Goal: Task Accomplishment & Management: Use online tool/utility

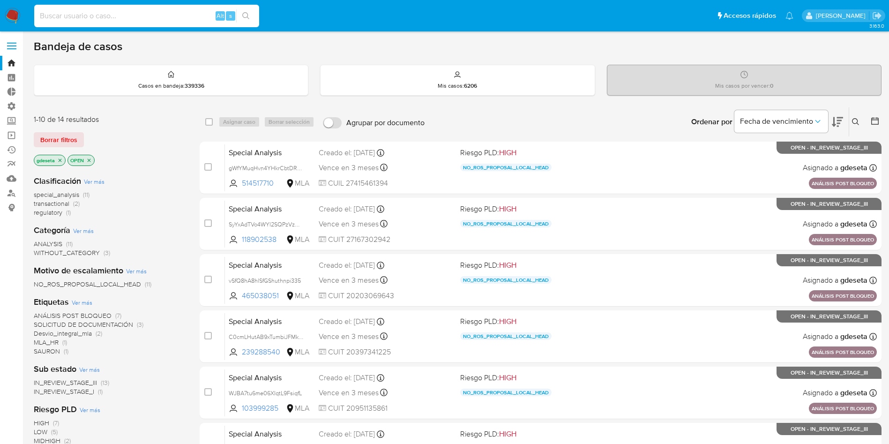
click at [126, 16] on input at bounding box center [146, 16] width 225 height 12
click at [56, 143] on span "Borrar filtros" at bounding box center [58, 139] width 37 height 13
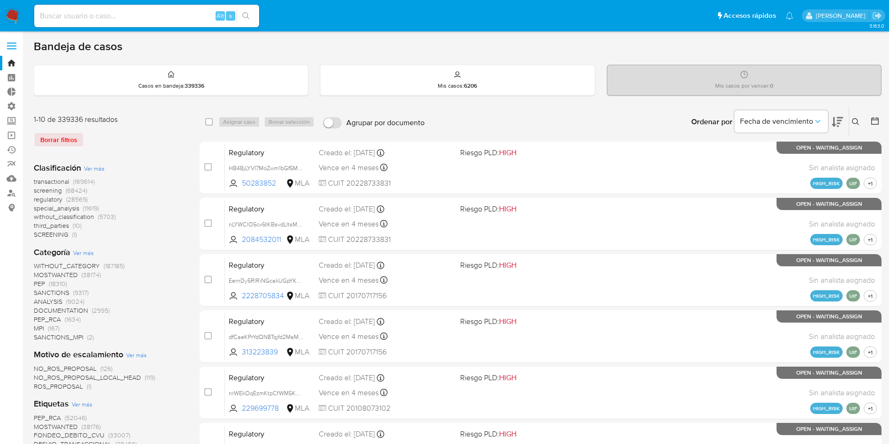
click at [855, 127] on div "Ingrese ID de usuario o caso Buscar Borrar filtros" at bounding box center [856, 121] width 16 height 29
click at [855, 123] on icon at bounding box center [855, 121] width 7 height 7
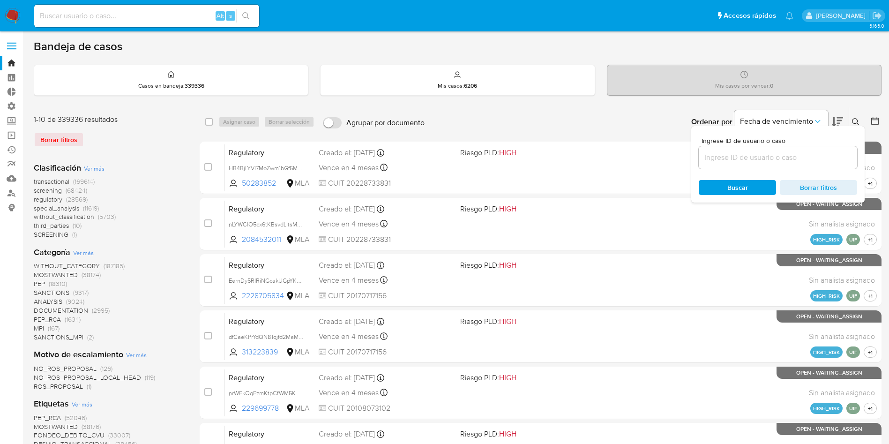
click at [752, 157] on input at bounding box center [777, 157] width 158 height 12
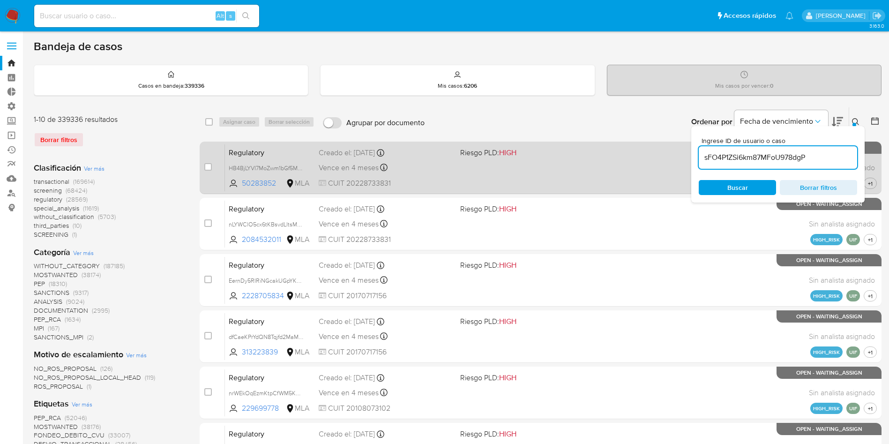
type input "sFO4P1ZSi6km87MFoU978dgP"
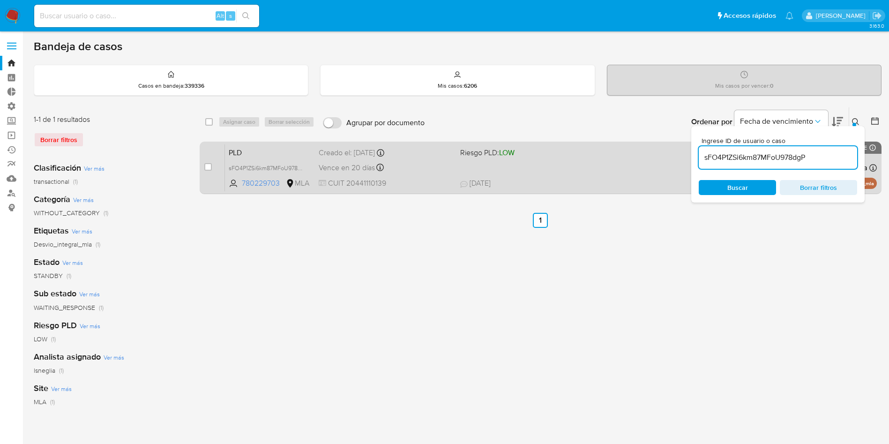
click at [203, 164] on div "case-item-checkbox No es posible asignar el caso PLD sFO4P1ZSi6km87MFoU978dgP 7…" at bounding box center [541, 167] width 682 height 52
click at [212, 167] on div "case-item-checkbox No es posible asignar el caso" at bounding box center [214, 167] width 21 height 47
drag, startPoint x: 212, startPoint y: 166, endPoint x: 207, endPoint y: 165, distance: 4.8
click at [210, 167] on div "case-item-checkbox No es posible asignar el caso" at bounding box center [214, 167] width 21 height 47
click at [207, 165] on input "checkbox" at bounding box center [207, 166] width 7 height 7
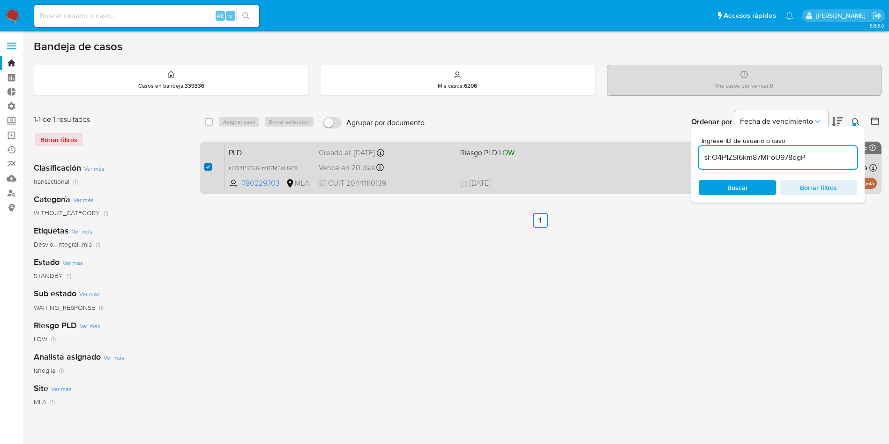
checkbox input "true"
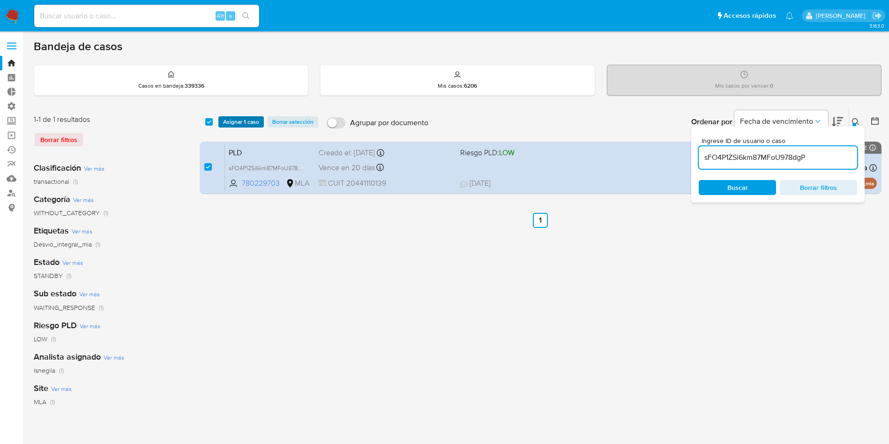
click at [235, 122] on span "Asignar 1 caso" at bounding box center [241, 121] width 36 height 9
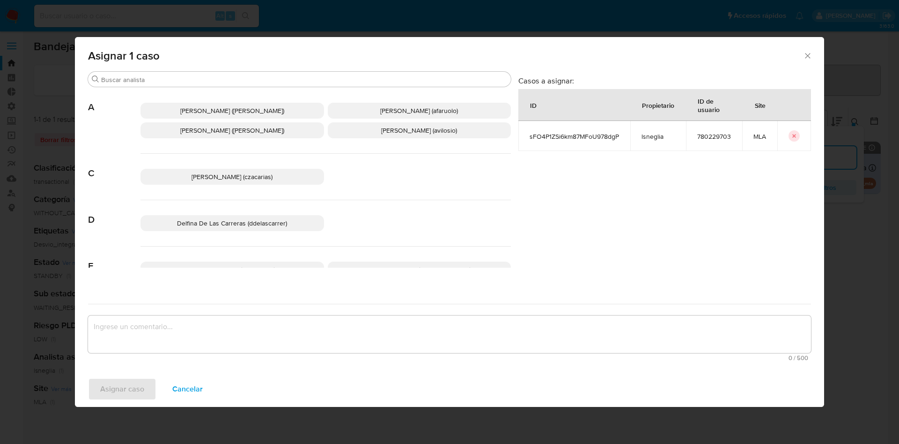
drag, startPoint x: 212, startPoint y: 82, endPoint x: 230, endPoint y: 70, distance: 22.1
click at [212, 81] on input "Buscar" at bounding box center [304, 79] width 406 height 8
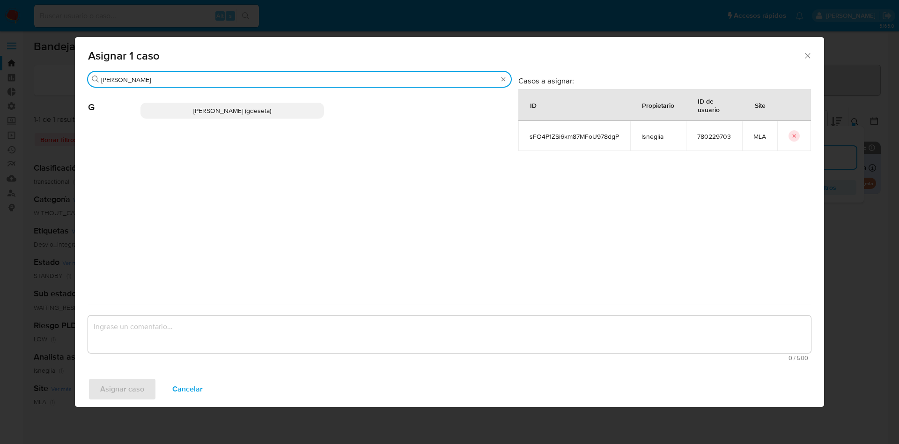
type input "gus"
click at [234, 120] on div "Gustavo Andres De Seta (gdeseta)" at bounding box center [326, 111] width 371 height 46
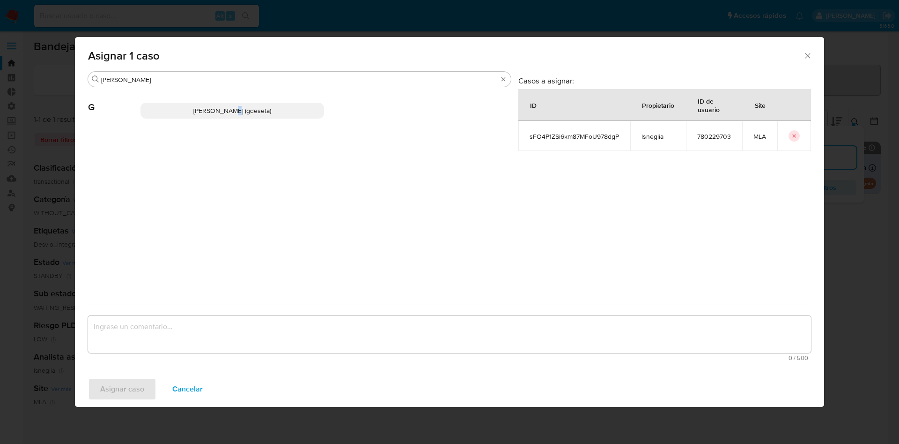
drag, startPoint x: 223, startPoint y: 102, endPoint x: 220, endPoint y: 107, distance: 5.5
click at [220, 107] on p "Gustavo Andres De Seta (gdeseta)" at bounding box center [233, 111] width 184 height 16
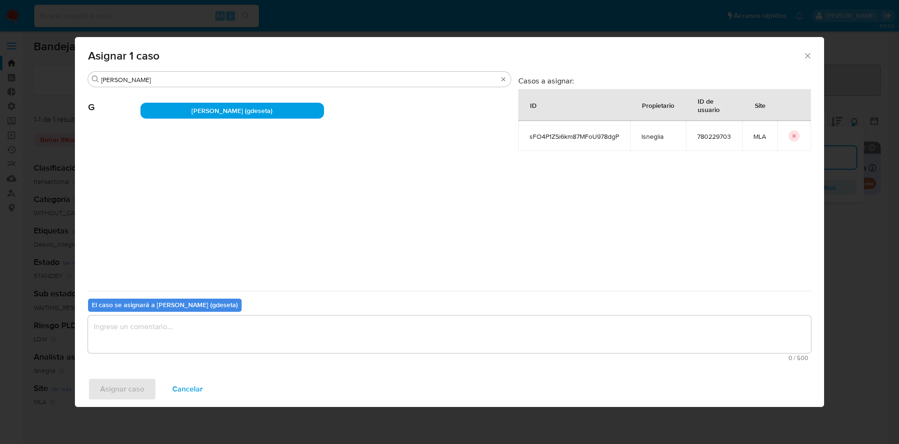
click at [205, 336] on textarea "assign-modal" at bounding box center [449, 333] width 723 height 37
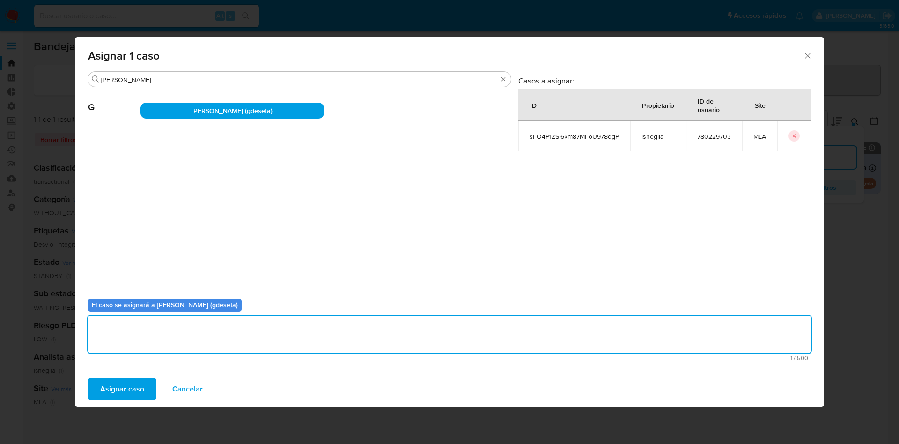
click at [135, 386] on span "Asignar caso" at bounding box center [122, 389] width 44 height 21
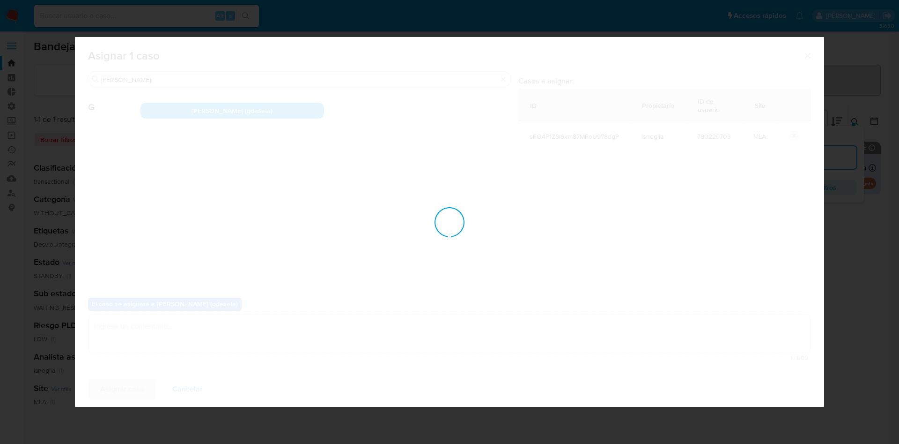
checkbox input "false"
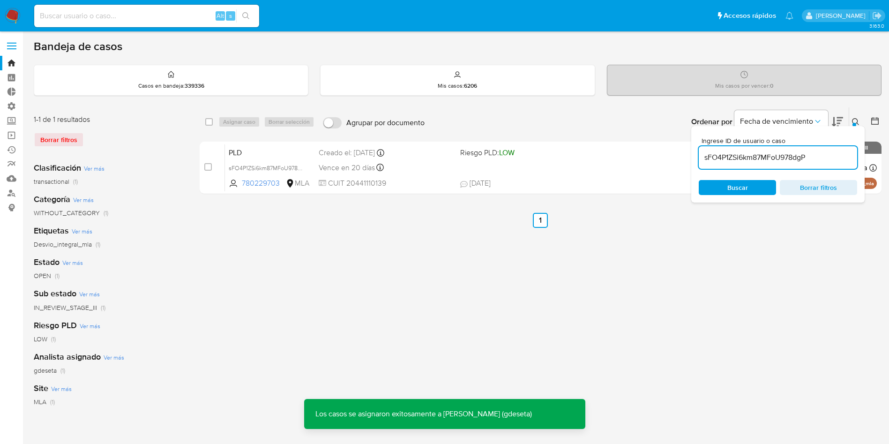
click at [291, 155] on span "PLD" at bounding box center [270, 152] width 82 height 12
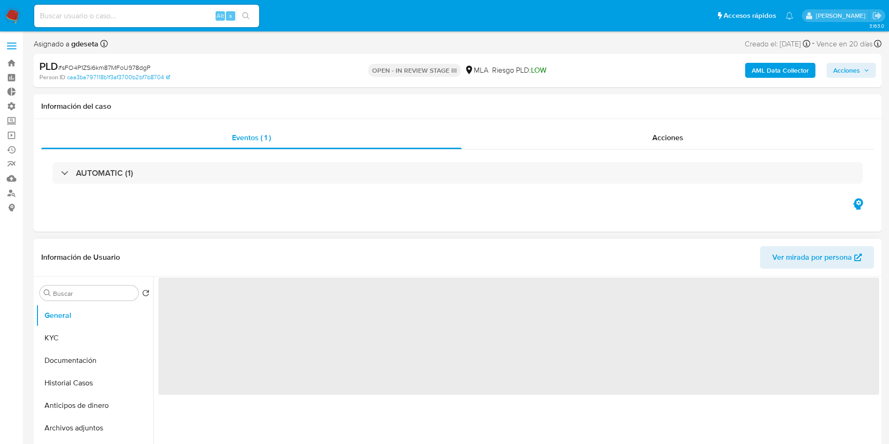
select select "10"
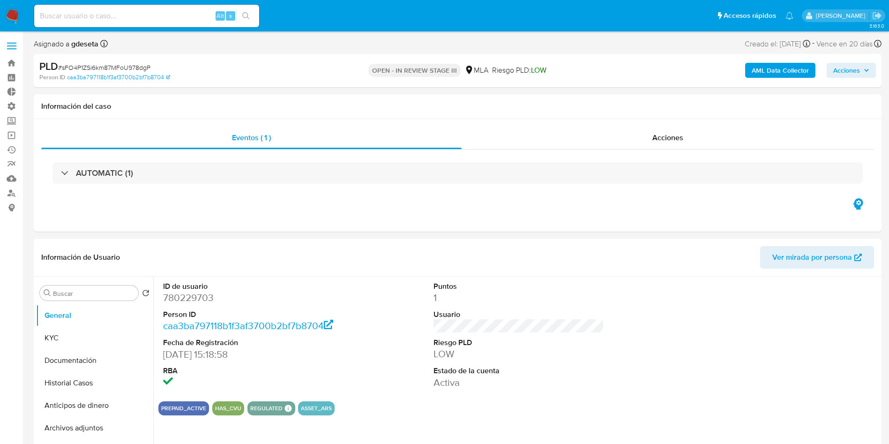
click at [861, 66] on span "Acciones" at bounding box center [851, 70] width 36 height 13
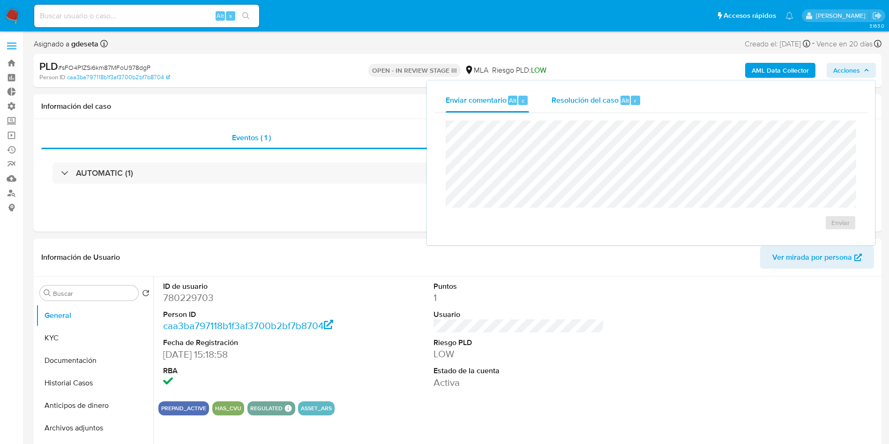
click at [579, 108] on div "Resolución del caso Alt r" at bounding box center [595, 100] width 89 height 24
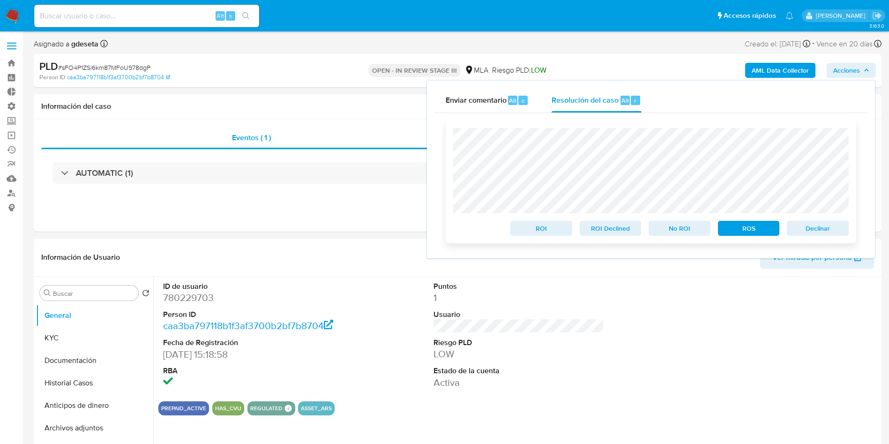
click at [825, 231] on span "Declinar" at bounding box center [817, 228] width 49 height 13
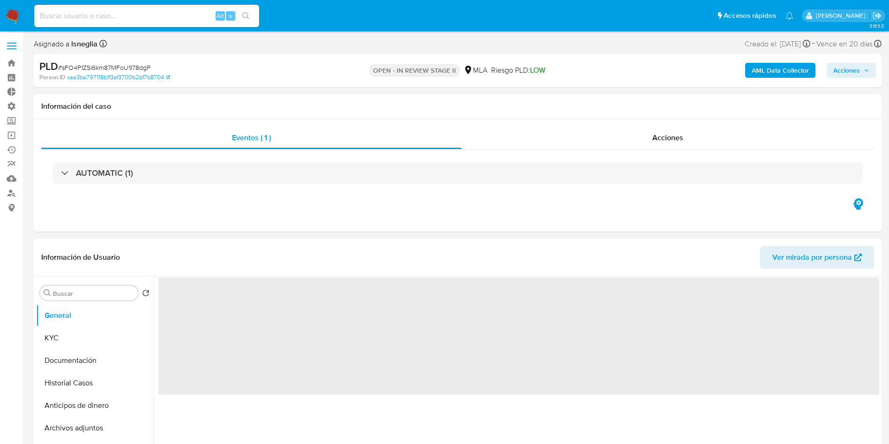
select select "10"
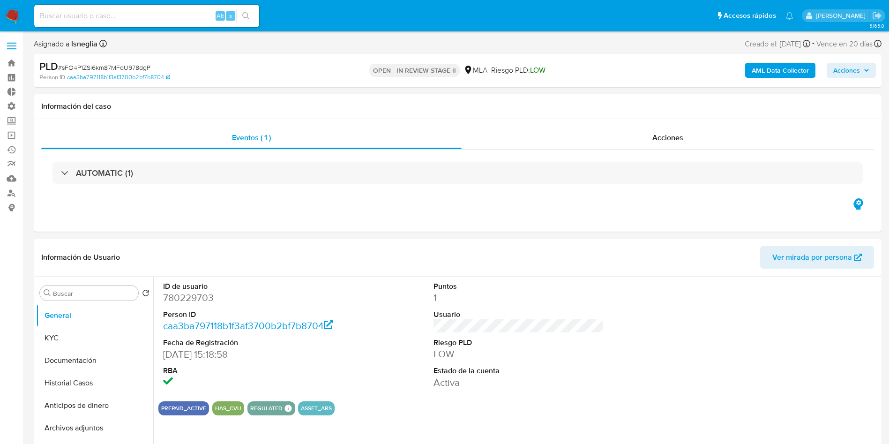
click at [96, 14] on input at bounding box center [146, 16] width 225 height 12
paste input "467285474"
type input "467285474"
click at [253, 15] on button "search-icon" at bounding box center [245, 15] width 19 height 13
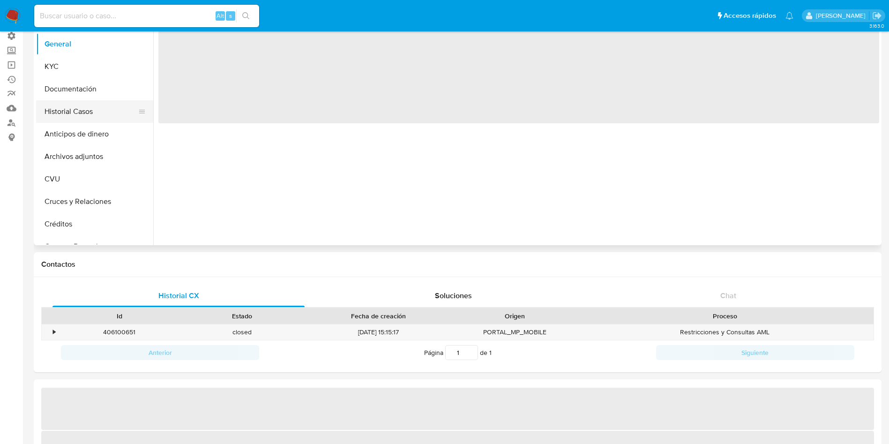
click at [85, 108] on button "Historial Casos" at bounding box center [91, 111] width 110 height 22
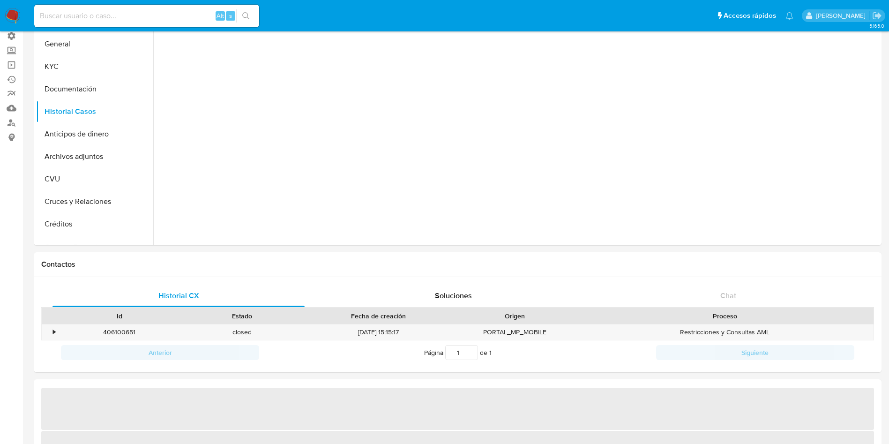
scroll to position [22, 0]
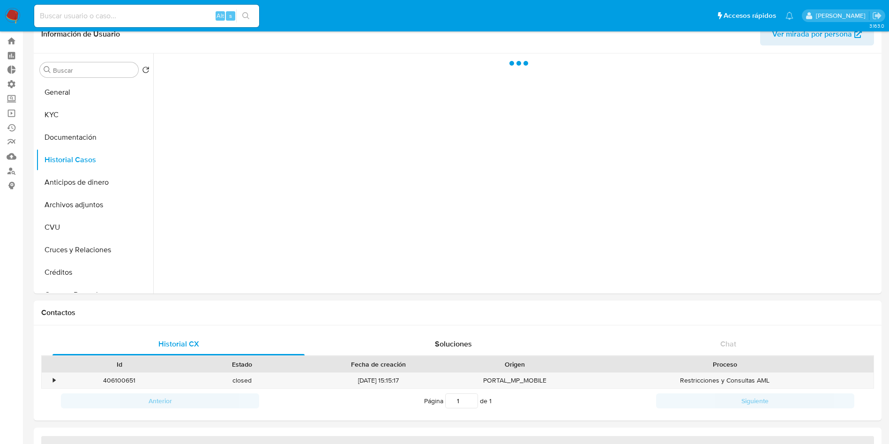
select select "10"
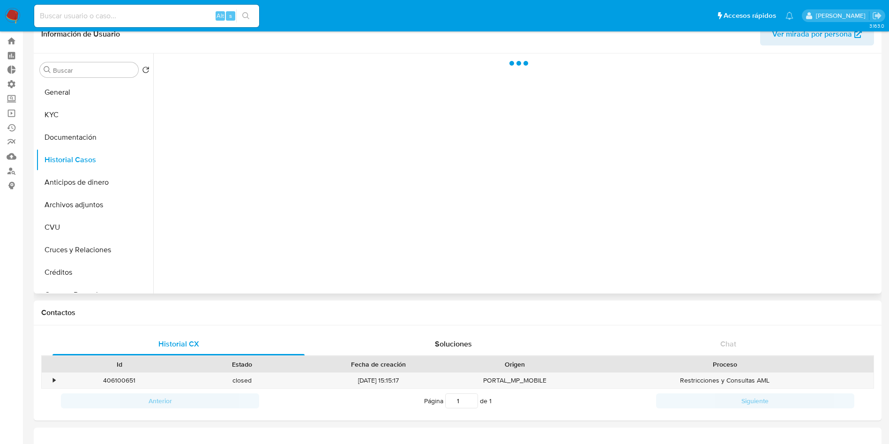
scroll to position [0, 0]
